Goal: Information Seeking & Learning: Find specific page/section

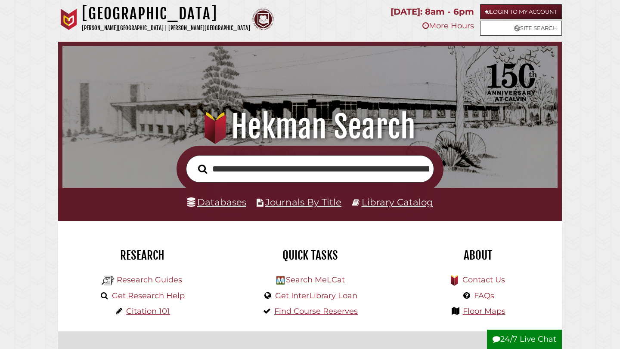
scroll to position [0, 195]
type input "**********"
click at [194, 162] on button "Search" at bounding box center [203, 169] width 18 height 14
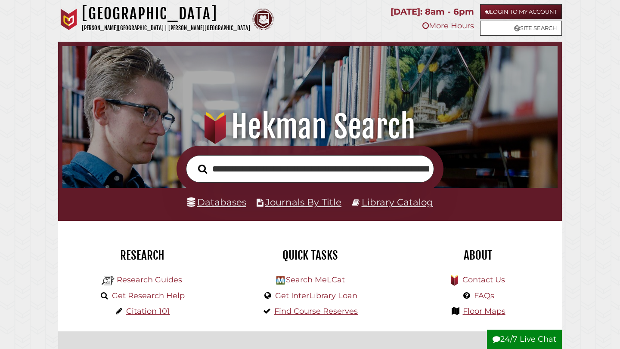
scroll to position [163, 490]
click at [230, 211] on div "Databases Journals By Title Library Catalog" at bounding box center [309, 204] width 503 height 33
click at [225, 204] on link "Databases" at bounding box center [216, 202] width 59 height 11
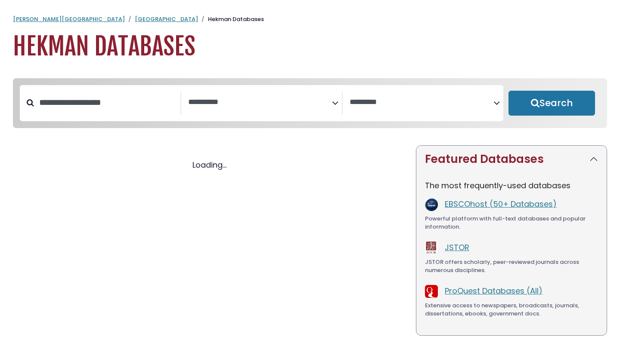
select select "Database Subject Filter"
select select "Database Vendors Filter"
select select "Database Subject Filter"
select select "Database Vendors Filter"
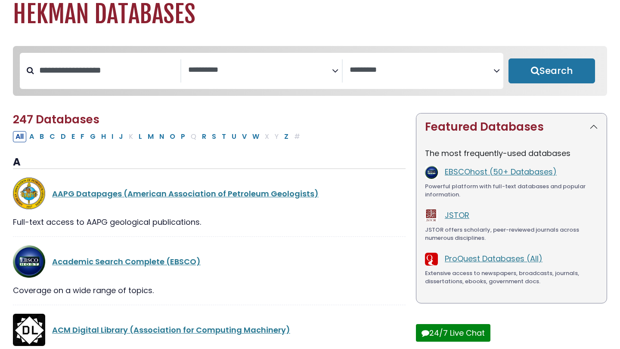
scroll to position [35, 0]
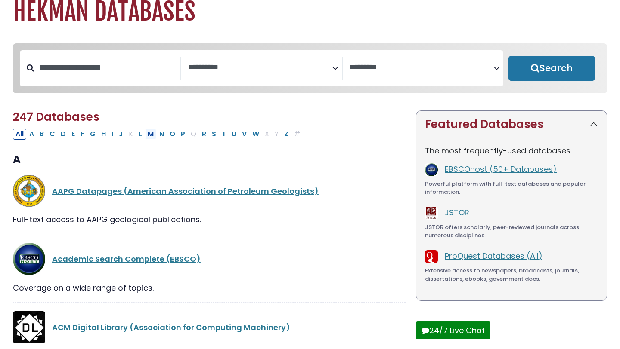
click at [146, 136] on button "M" at bounding box center [150, 134] width 11 height 11
select select "Database Subject Filter"
select select "Database Vendors Filter"
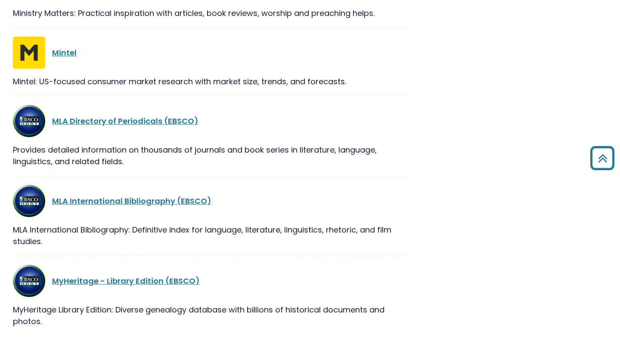
scroll to position [805, 0]
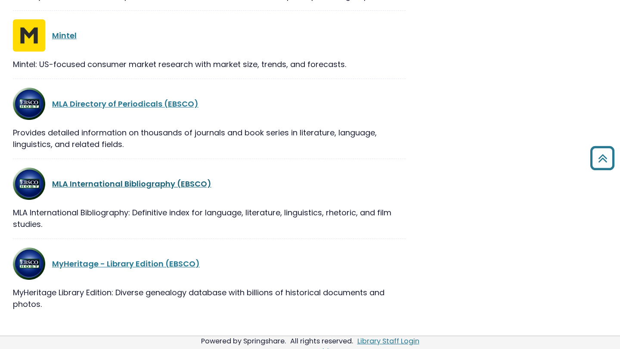
click at [132, 187] on link "MLA International Bibliography (EBSCO)" at bounding box center [131, 184] width 159 height 11
